Goal: Task Accomplishment & Management: Manage account settings

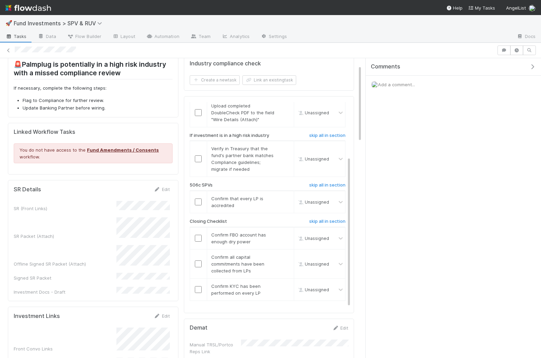
scroll to position [100, 0]
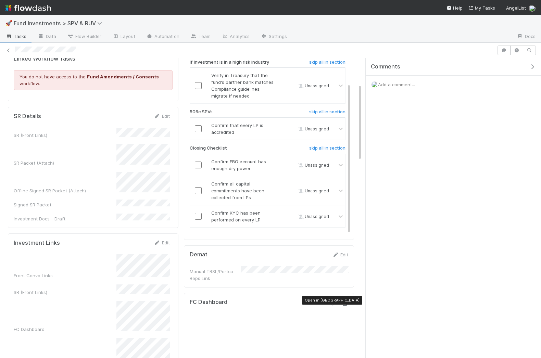
click at [344, 302] on icon at bounding box center [344, 304] width 7 height 4
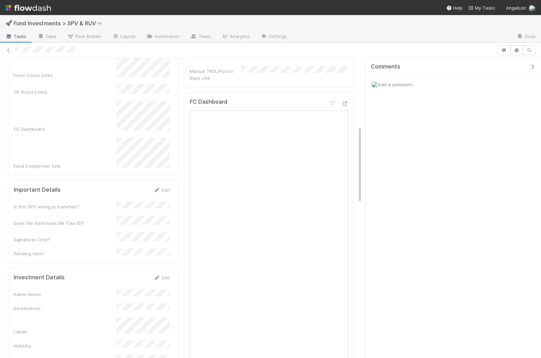
scroll to position [338, 0]
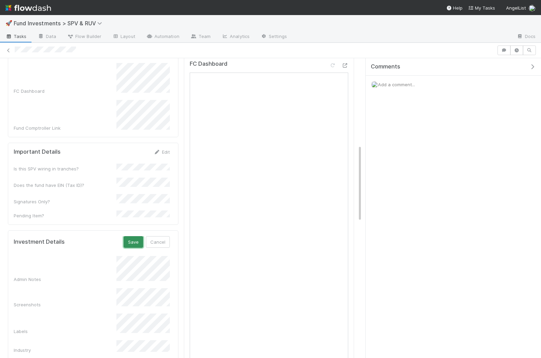
click at [136, 236] on button "Save" at bounding box center [134, 242] width 20 height 12
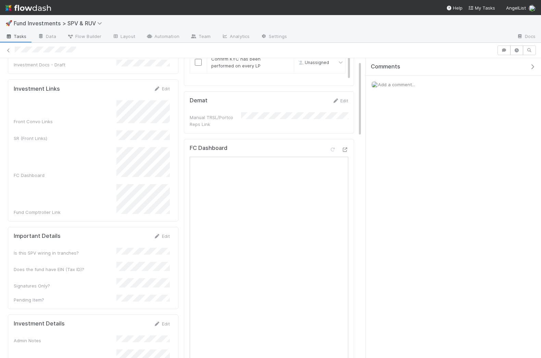
scroll to position [0, 0]
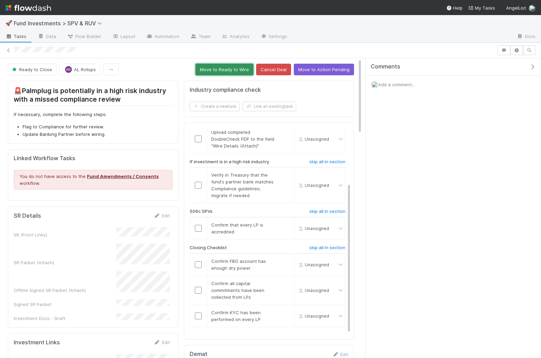
click at [234, 68] on button "Move to Ready to Wire" at bounding box center [224, 70] width 58 height 12
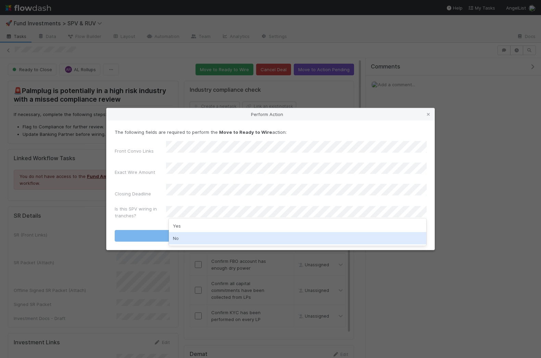
click at [185, 236] on div "No" at bounding box center [298, 238] width 258 height 12
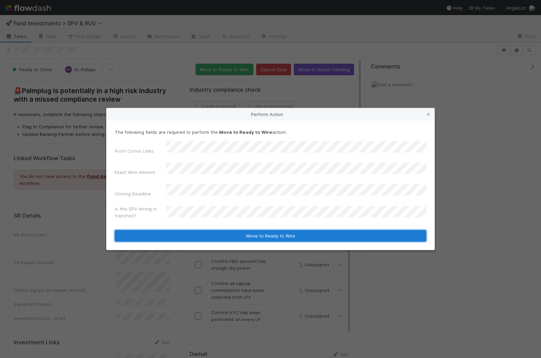
click at [185, 231] on button "Move to Ready to Wire" at bounding box center [270, 236] width 311 height 12
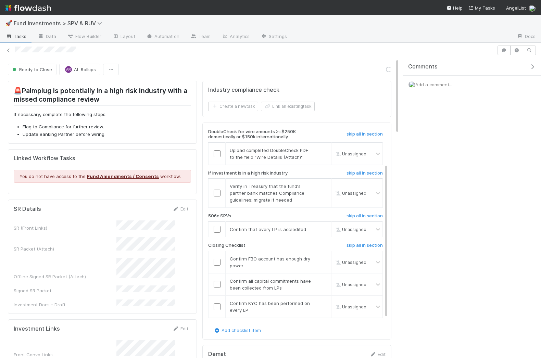
scroll to position [33, 0]
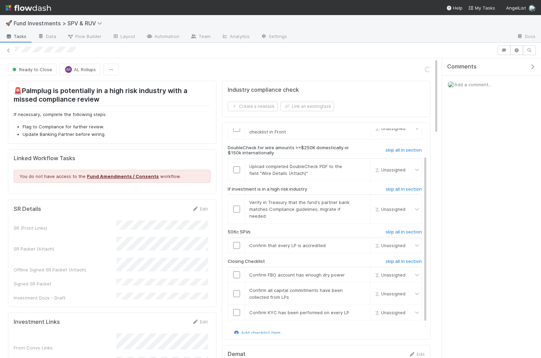
drag, startPoint x: 366, startPoint y: 81, endPoint x: 450, endPoint y: 78, distance: 84.2
click at [450, 78] on div "Comments Add a comment..." at bounding box center [489, 208] width 103 height 300
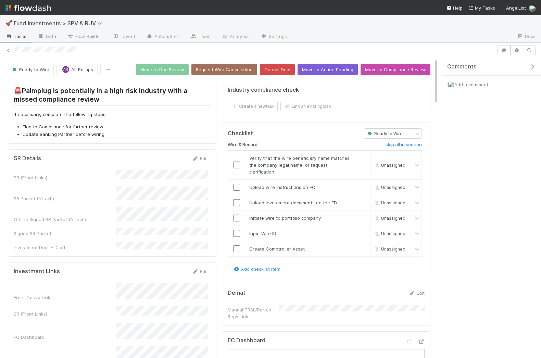
scroll to position [0, 0]
click at [234, 162] on input "checkbox" at bounding box center [236, 165] width 7 height 7
drag, startPoint x: 236, startPoint y: 179, endPoint x: 236, endPoint y: 187, distance: 7.2
click at [236, 184] on input "checkbox" at bounding box center [236, 187] width 7 height 7
click at [236, 199] on input "checkbox" at bounding box center [236, 202] width 7 height 7
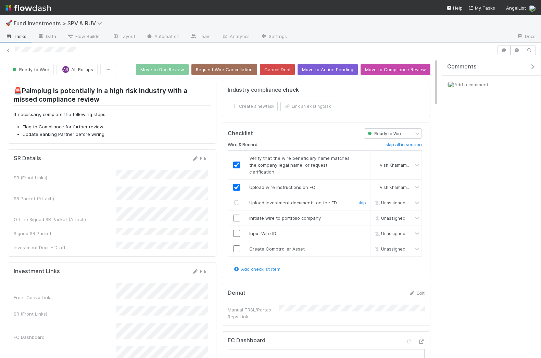
click at [236, 215] on input "checkbox" at bounding box center [236, 218] width 7 height 7
click at [236, 230] on input "checkbox" at bounding box center [236, 233] width 7 height 7
click at [236, 245] on input "checkbox" at bounding box center [236, 248] width 7 height 7
click at [235, 215] on input "checkbox" at bounding box center [236, 218] width 7 height 7
click at [235, 230] on input "checkbox" at bounding box center [236, 233] width 7 height 7
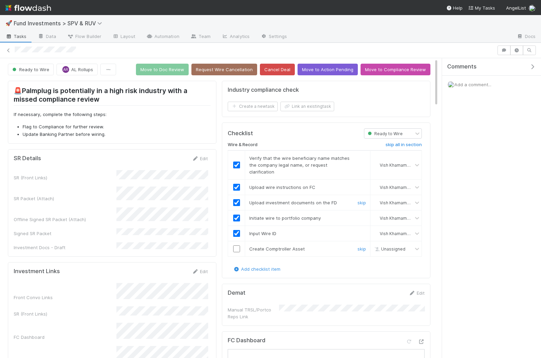
click at [235, 244] on td at bounding box center [236, 248] width 17 height 15
click at [236, 245] on input "checkbox" at bounding box center [236, 248] width 7 height 7
click at [158, 68] on button "Move to Doc Review" at bounding box center [162, 70] width 53 height 12
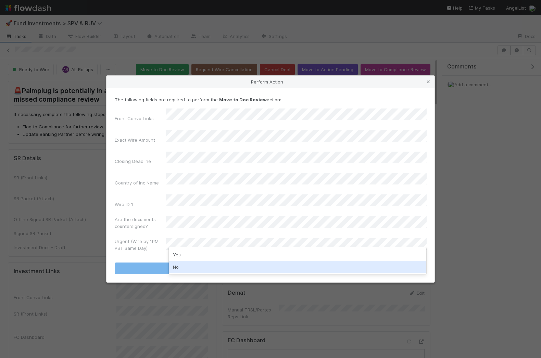
click at [184, 264] on div "No" at bounding box center [298, 267] width 258 height 12
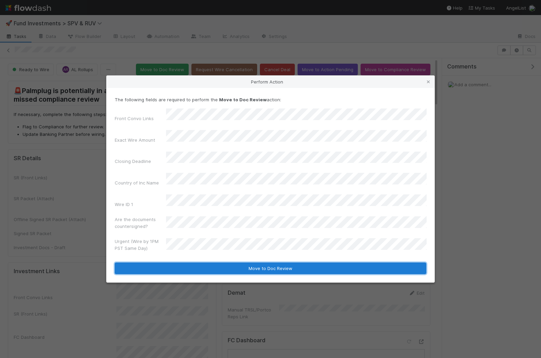
click at [182, 262] on button "Move to Doc Review" at bounding box center [270, 268] width 311 height 12
